Goal: Task Accomplishment & Management: Use online tool/utility

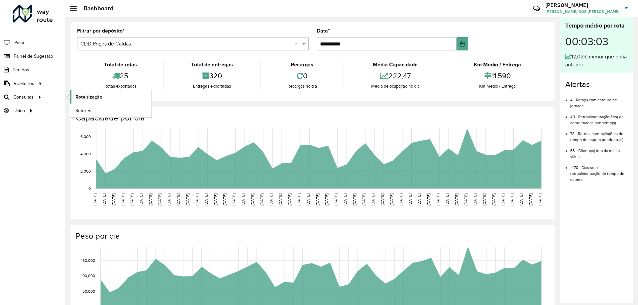
click at [80, 97] on span "Roteirização" at bounding box center [88, 97] width 27 height 7
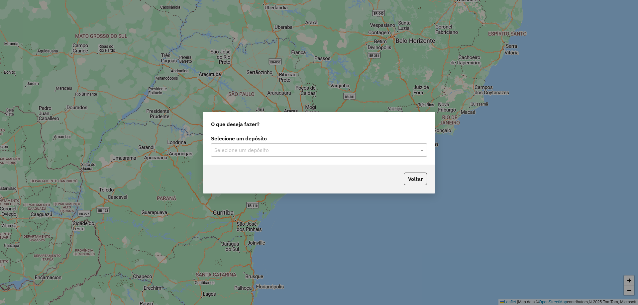
click at [272, 147] on input "text" at bounding box center [312, 151] width 196 height 8
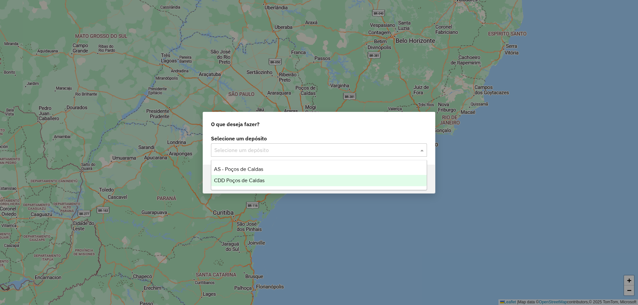
click at [256, 180] on span "CDD Poços de Caldas" at bounding box center [239, 181] width 51 height 6
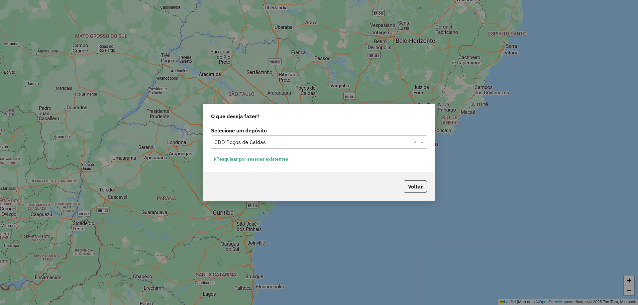
click at [264, 160] on button "Pesquisar por sessões existentes" at bounding box center [251, 159] width 80 height 10
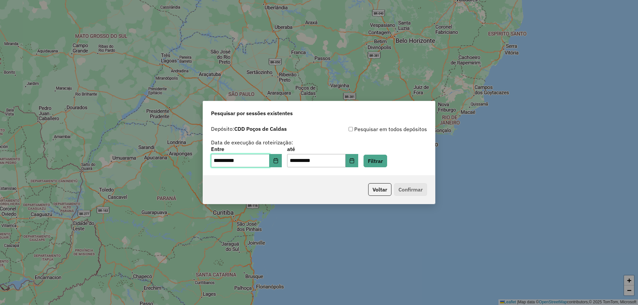
click at [261, 166] on input "**********" at bounding box center [240, 160] width 58 height 13
click at [275, 160] on button "Choose Date" at bounding box center [275, 160] width 13 height 13
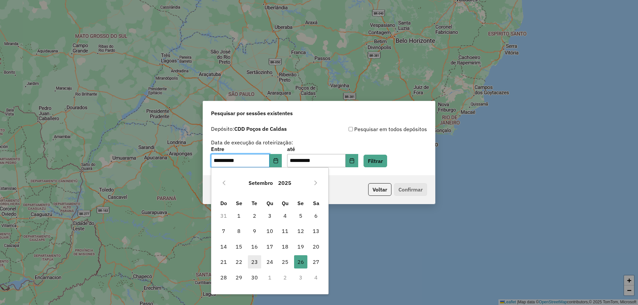
click at [251, 263] on span "23" at bounding box center [254, 262] width 13 height 13
type input "**********"
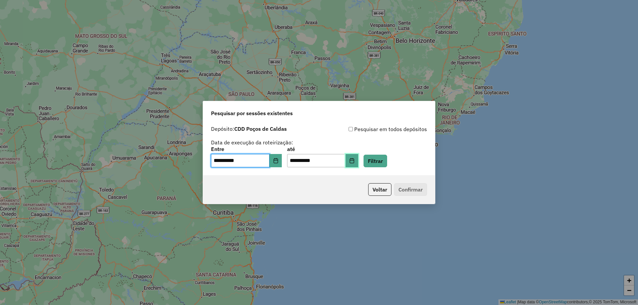
click at [355, 161] on icon "Choose Date" at bounding box center [351, 160] width 5 height 5
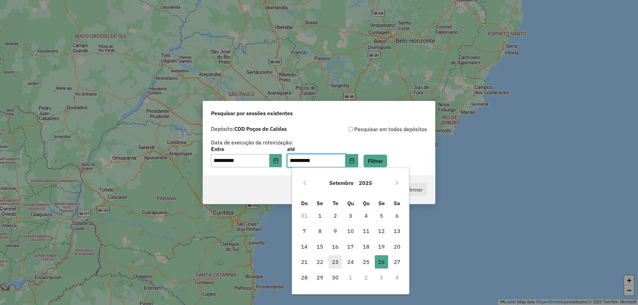
click at [333, 262] on span "23" at bounding box center [335, 262] width 13 height 13
type input "**********"
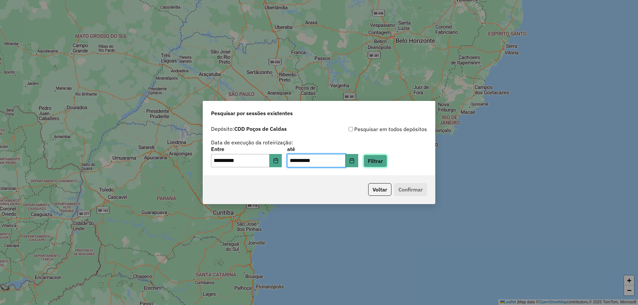
click at [383, 160] on button "Filtrar" at bounding box center [375, 161] width 24 height 13
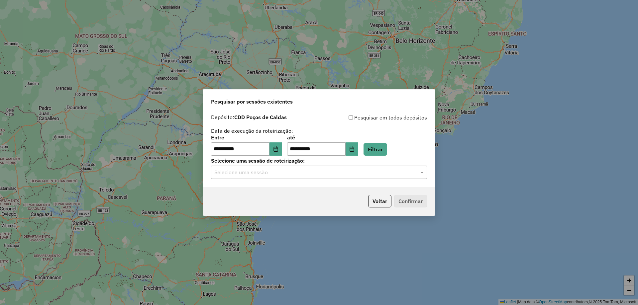
click at [300, 171] on input "text" at bounding box center [312, 173] width 196 height 8
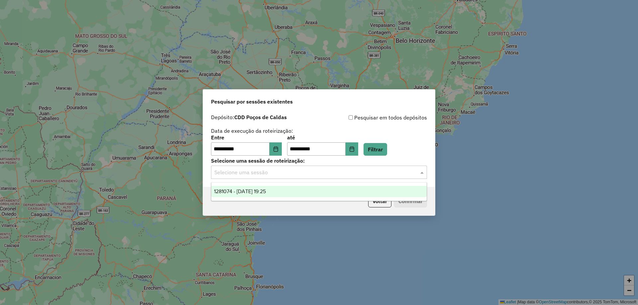
click at [286, 192] on div "1281074 - 23/09/2025 19:25" at bounding box center [318, 191] width 215 height 11
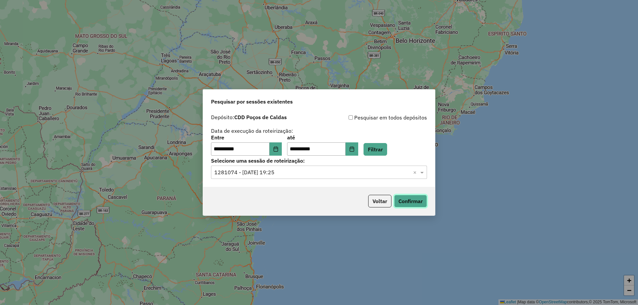
click at [417, 202] on button "Confirmar" at bounding box center [410, 201] width 33 height 13
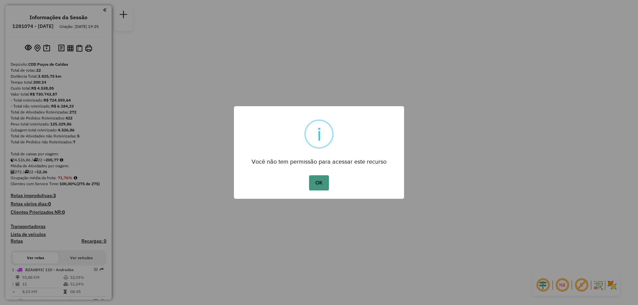
click at [320, 187] on button "OK" at bounding box center [319, 182] width 20 height 15
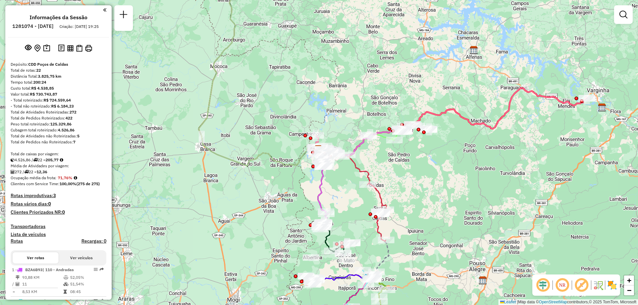
drag, startPoint x: 362, startPoint y: 222, endPoint x: 351, endPoint y: 184, distance: 39.6
click at [351, 184] on div "Rota 3 - Placa EJD1C35 83506254 - MARIA ELISANDRA FERR Janela de atendimento Gr…" at bounding box center [319, 152] width 638 height 305
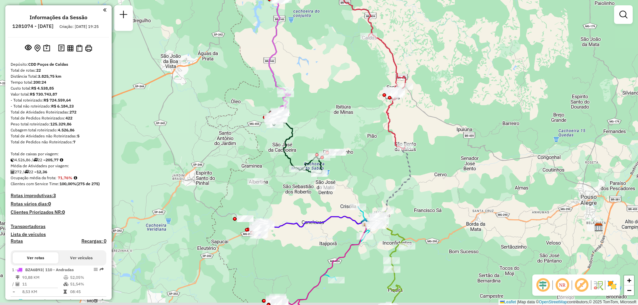
drag, startPoint x: 342, startPoint y: 200, endPoint x: 343, endPoint y: 193, distance: 6.8
click at [343, 193] on div "Janela de atendimento Grade de atendimento Capacidade Transportadoras Veículos …" at bounding box center [319, 152] width 638 height 305
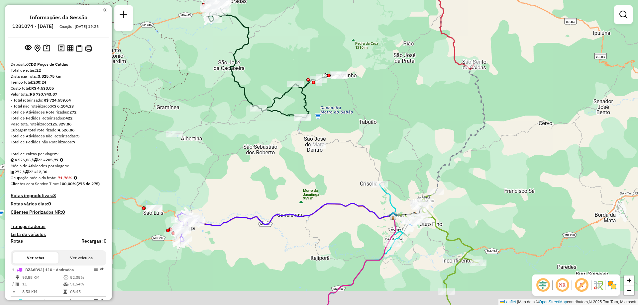
drag, startPoint x: 332, startPoint y: 210, endPoint x: 330, endPoint y: 168, distance: 41.9
click at [330, 168] on div "Janela de atendimento Grade de atendimento Capacidade Transportadoras Veículos …" at bounding box center [319, 152] width 638 height 305
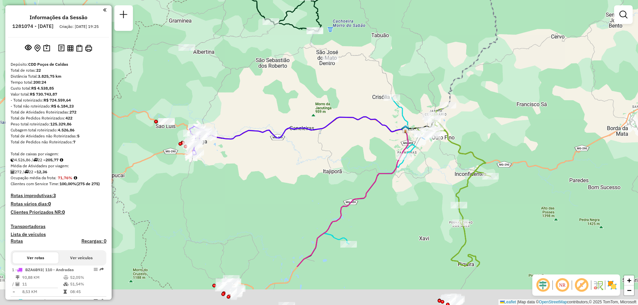
drag, startPoint x: 372, startPoint y: 237, endPoint x: 390, endPoint y: 152, distance: 86.8
click at [390, 152] on div "Janela de atendimento Grade de atendimento Capacidade Transportadoras Veículos …" at bounding box center [319, 152] width 638 height 305
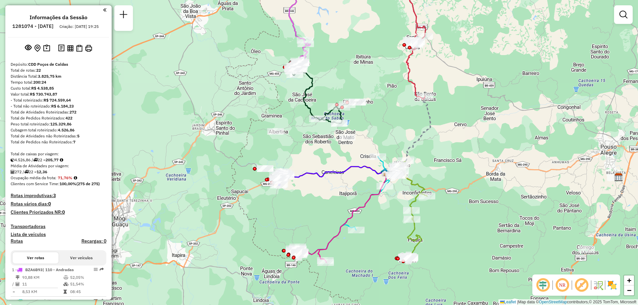
drag, startPoint x: 352, startPoint y: 256, endPoint x: 345, endPoint y: 232, distance: 25.2
click at [346, 231] on div "Janela de atendimento Grade de atendimento Capacidade Transportadoras Veículos …" at bounding box center [319, 152] width 638 height 305
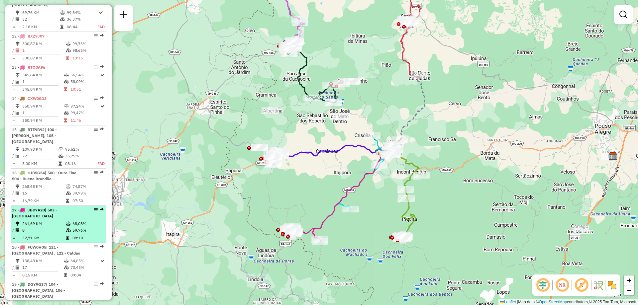
scroll to position [665, 0]
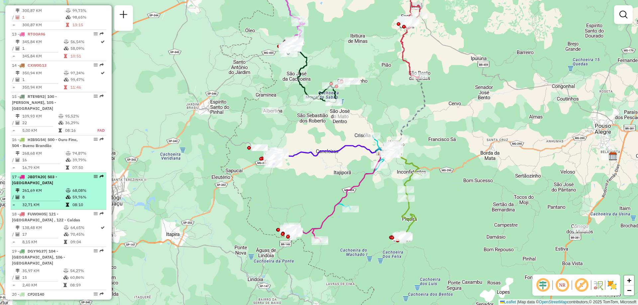
click at [62, 201] on td "8" at bounding box center [44, 197] width 44 height 7
select select "**********"
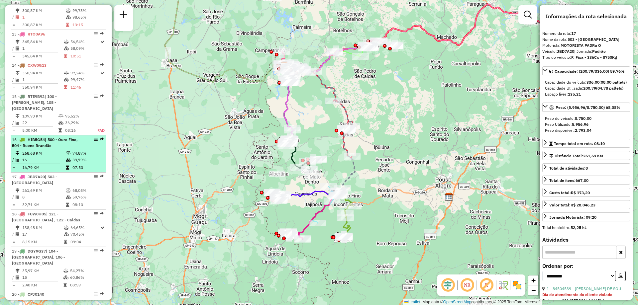
click at [96, 142] on div at bounding box center [94, 140] width 20 height 4
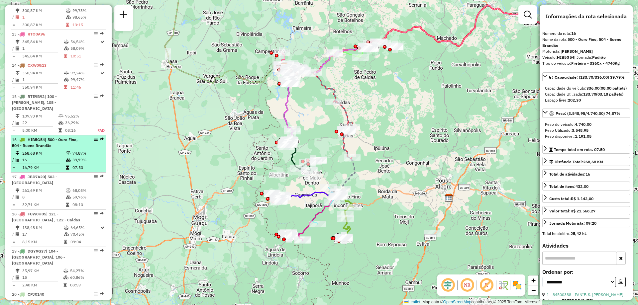
click at [94, 142] on em at bounding box center [96, 140] width 4 height 4
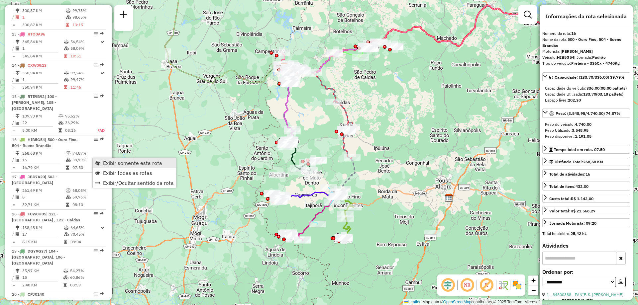
click at [104, 164] on span "Exibir somente esta rota" at bounding box center [132, 162] width 59 height 5
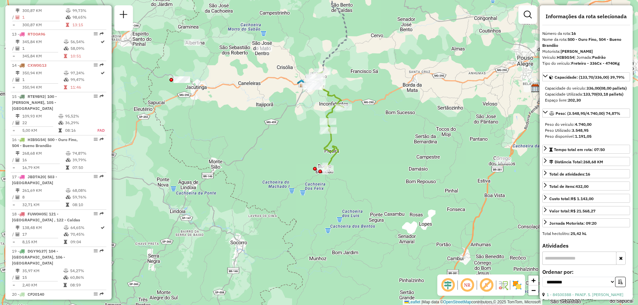
drag, startPoint x: 366, startPoint y: 175, endPoint x: 365, endPoint y: 164, distance: 11.4
click at [365, 164] on div "Janela de atendimento Grade de atendimento Capacidade Transportadoras Veículos …" at bounding box center [319, 152] width 638 height 305
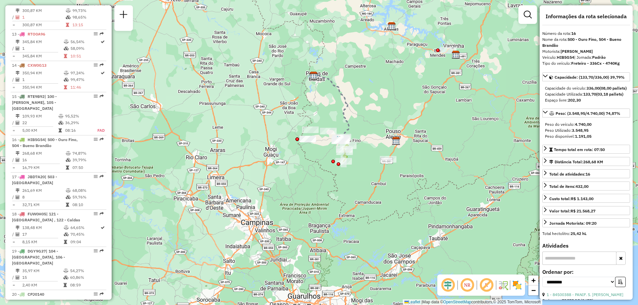
drag, startPoint x: 361, startPoint y: 187, endPoint x: 349, endPoint y: 163, distance: 26.9
click at [349, 163] on div "Janela de atendimento Grade de atendimento Capacidade Transportadoras Veículos …" at bounding box center [319, 152] width 638 height 305
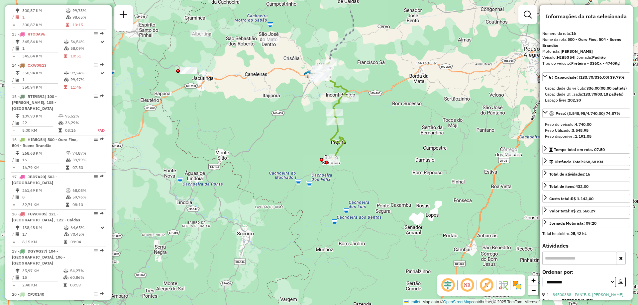
drag, startPoint x: 383, startPoint y: 124, endPoint x: 377, endPoint y: 144, distance: 20.5
click at [377, 144] on div "Janela de atendimento Grade de atendimento Capacidade Transportadoras Veículos …" at bounding box center [319, 152] width 638 height 305
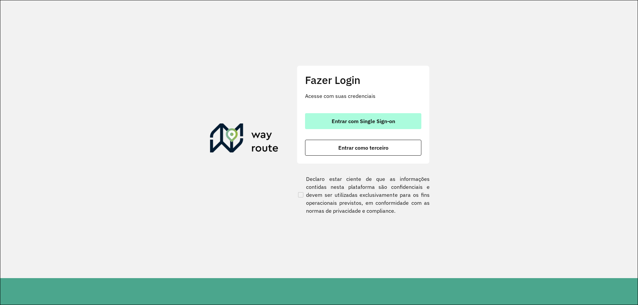
click at [358, 126] on button "Entrar com Single Sign-on" at bounding box center [363, 121] width 116 height 16
